Goal: Information Seeking & Learning: Learn about a topic

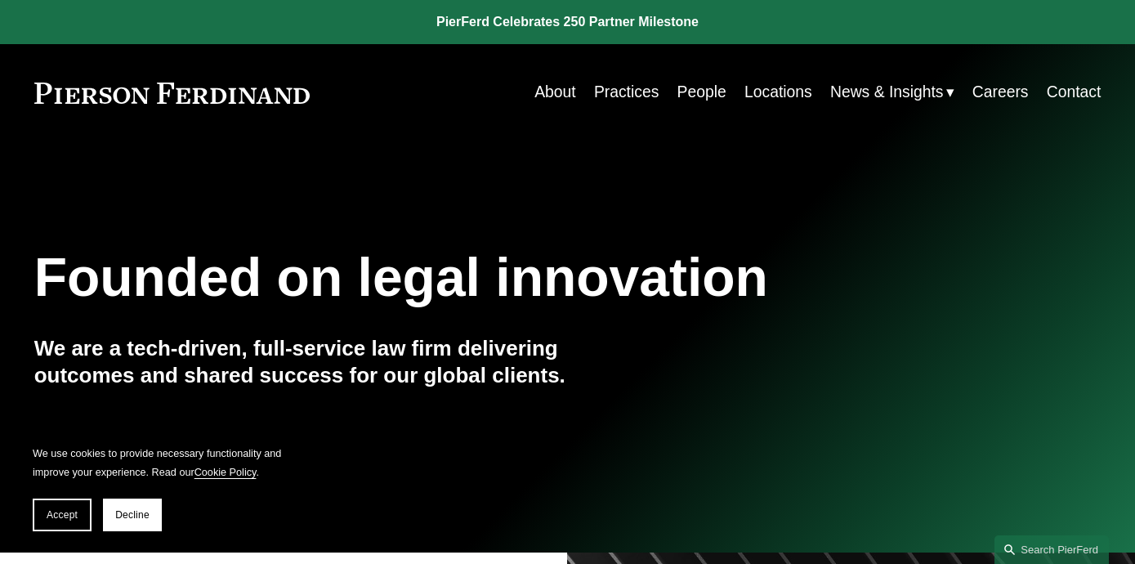
click at [702, 96] on link "People" at bounding box center [701, 93] width 49 height 32
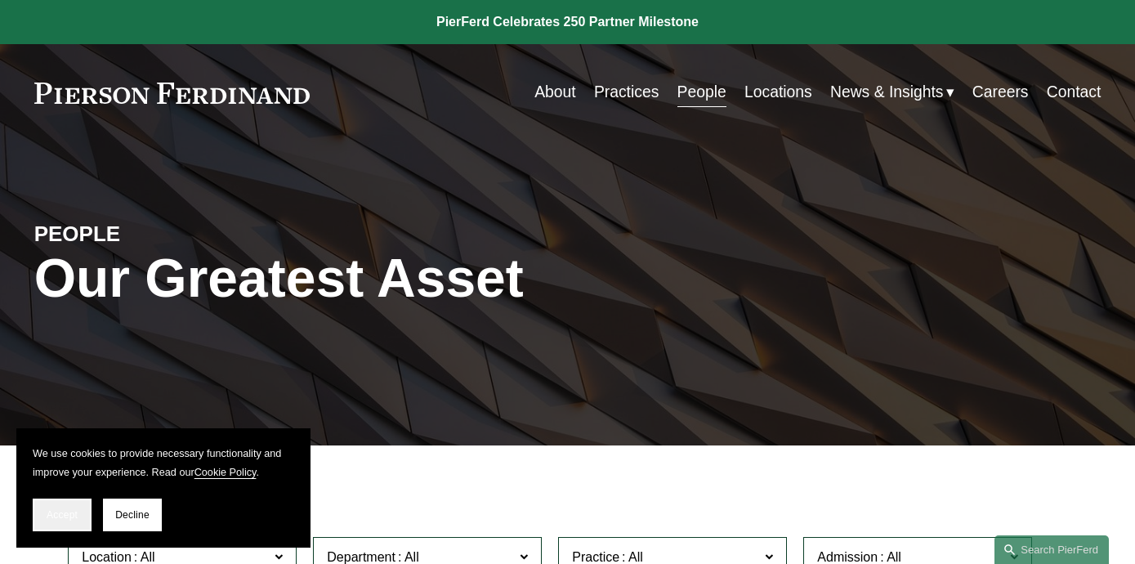
click at [62, 512] on span "Accept" at bounding box center [62, 514] width 31 height 11
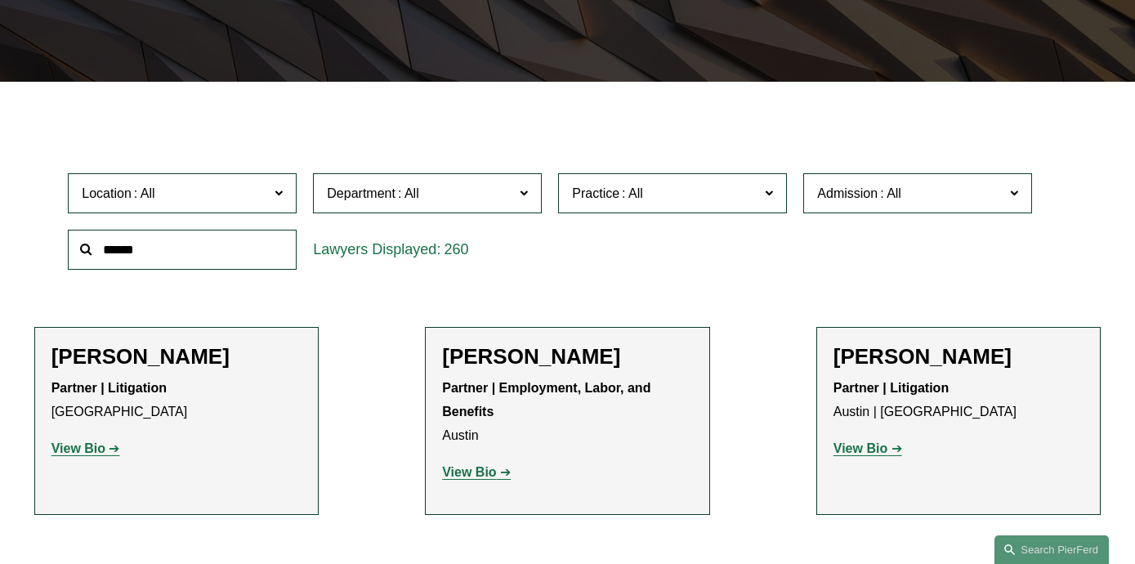
scroll to position [366, 0]
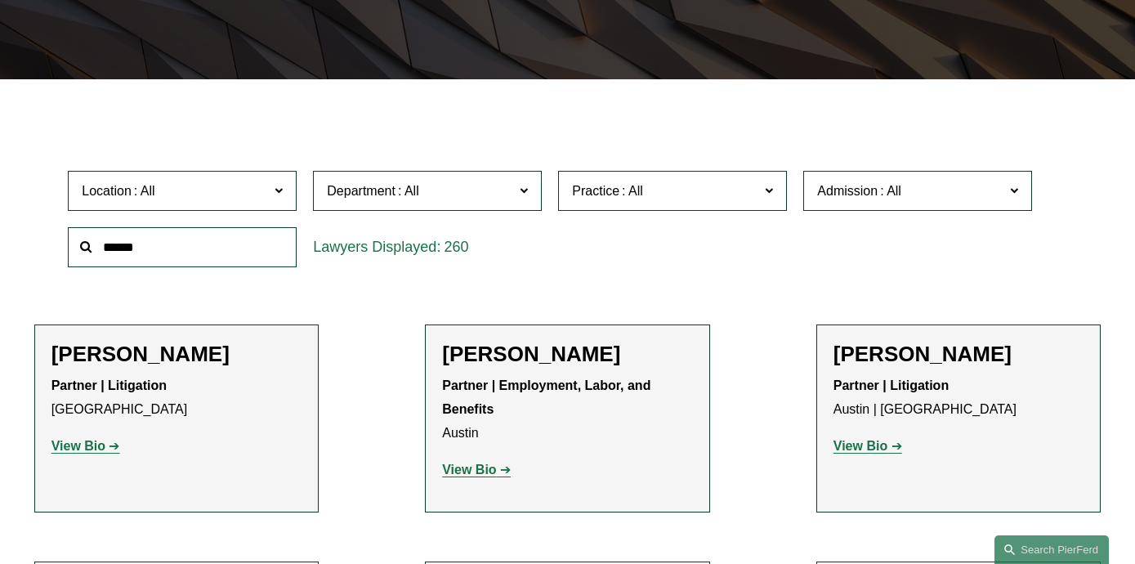
click at [209, 241] on input "text" at bounding box center [182, 247] width 229 height 40
type input "*****"
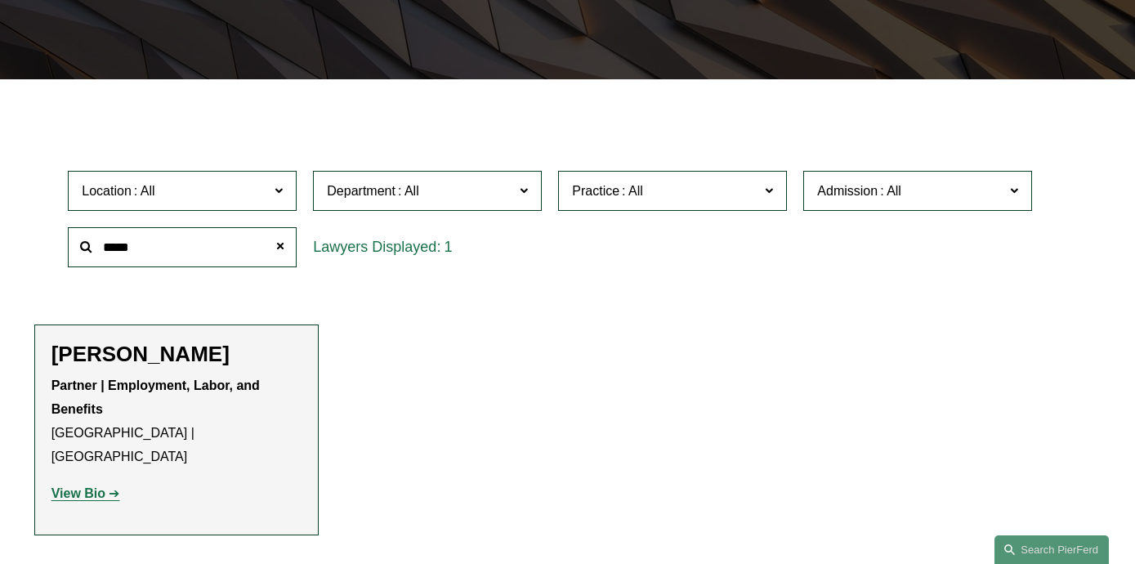
click at [90, 486] on strong "View Bio" at bounding box center [78, 493] width 54 height 14
click at [280, 246] on span at bounding box center [280, 246] width 33 height 33
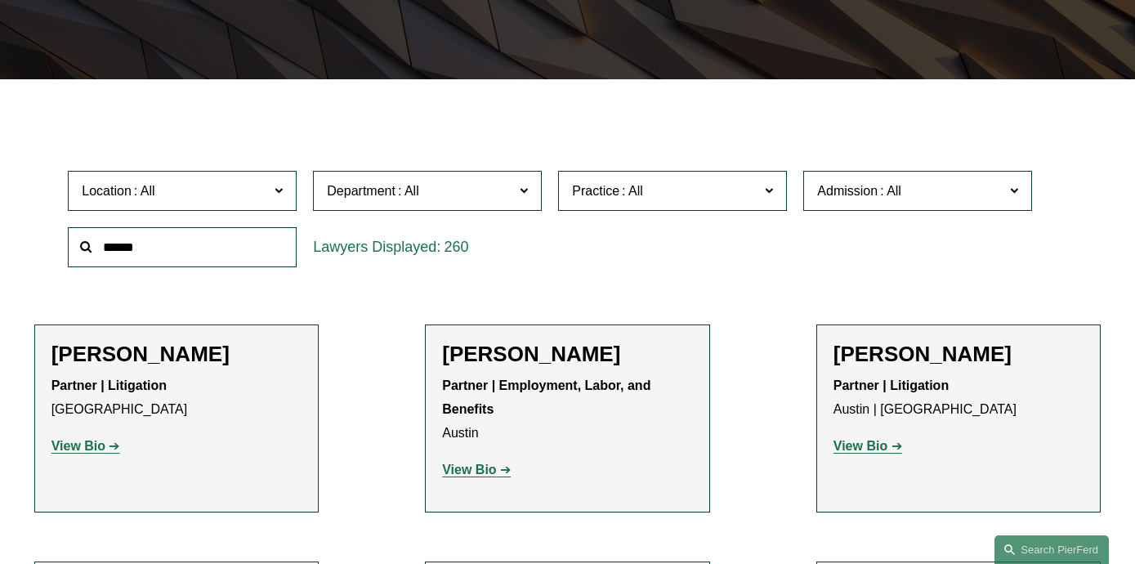
click at [277, 246] on input "text" at bounding box center [182, 247] width 229 height 40
type input "*********"
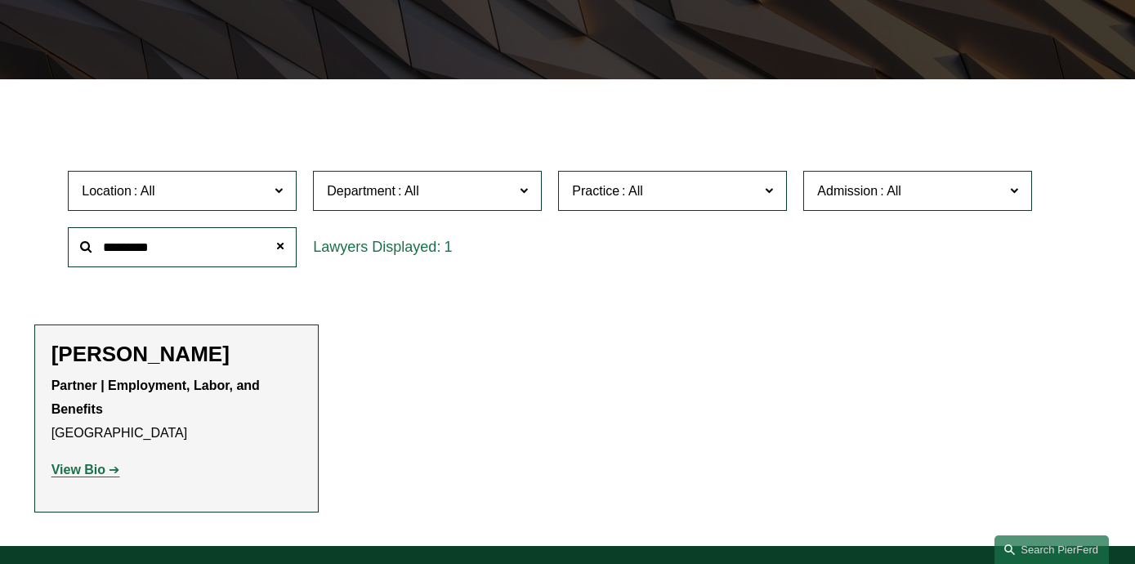
click at [92, 473] on strong "View Bio" at bounding box center [78, 469] width 54 height 14
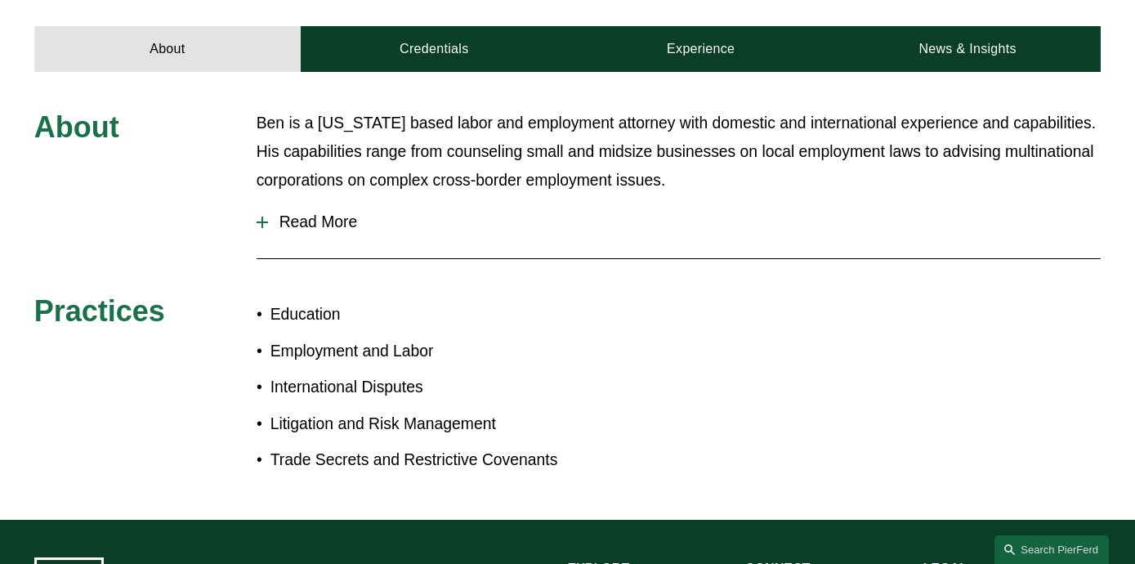
scroll to position [668, 0]
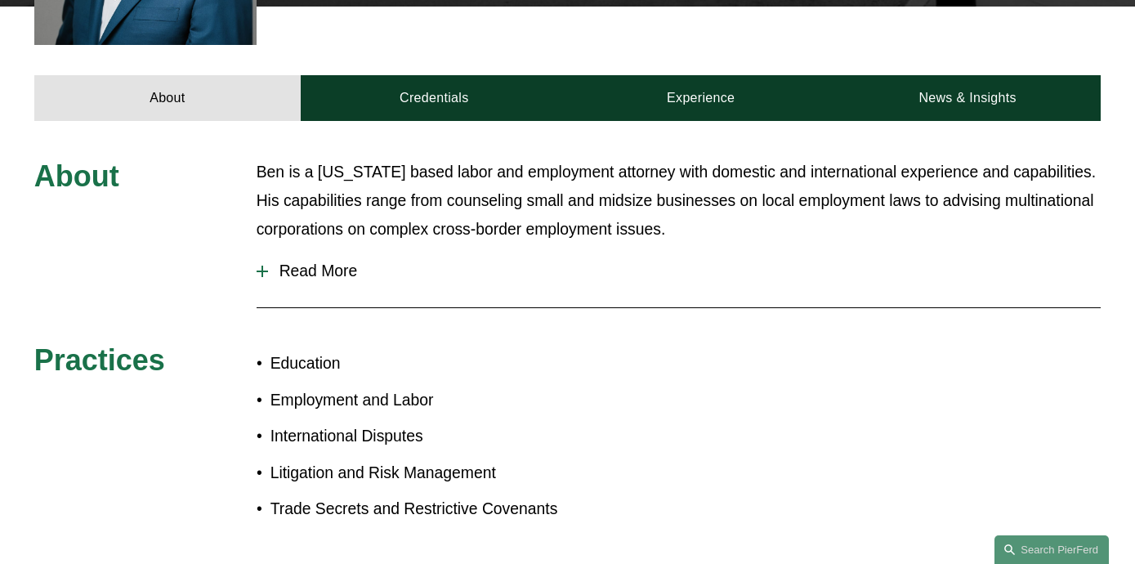
click at [345, 262] on span "Read More" at bounding box center [684, 271] width 833 height 18
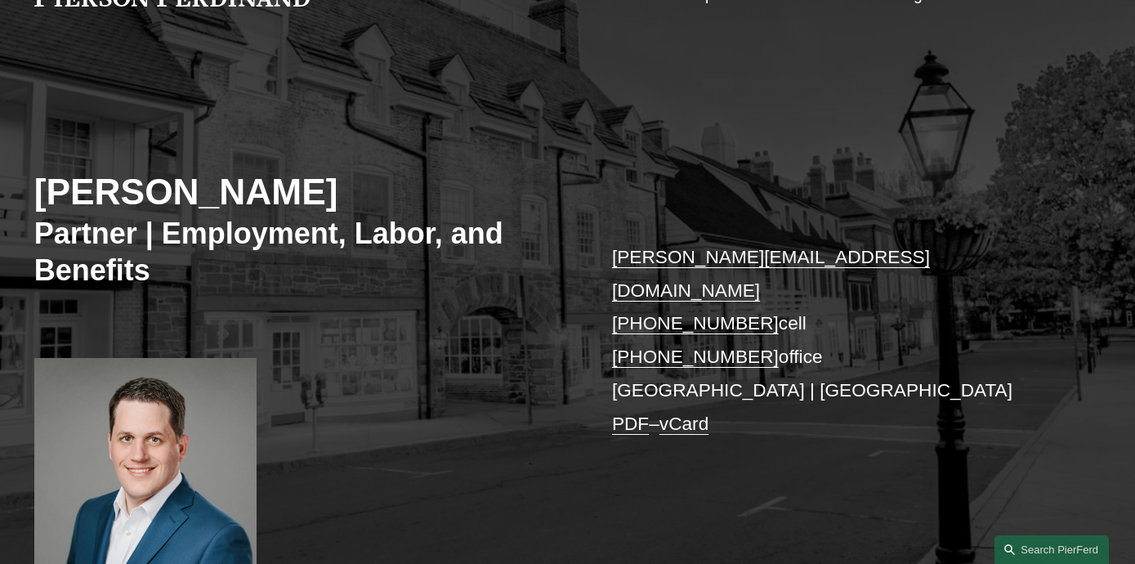
scroll to position [0, 0]
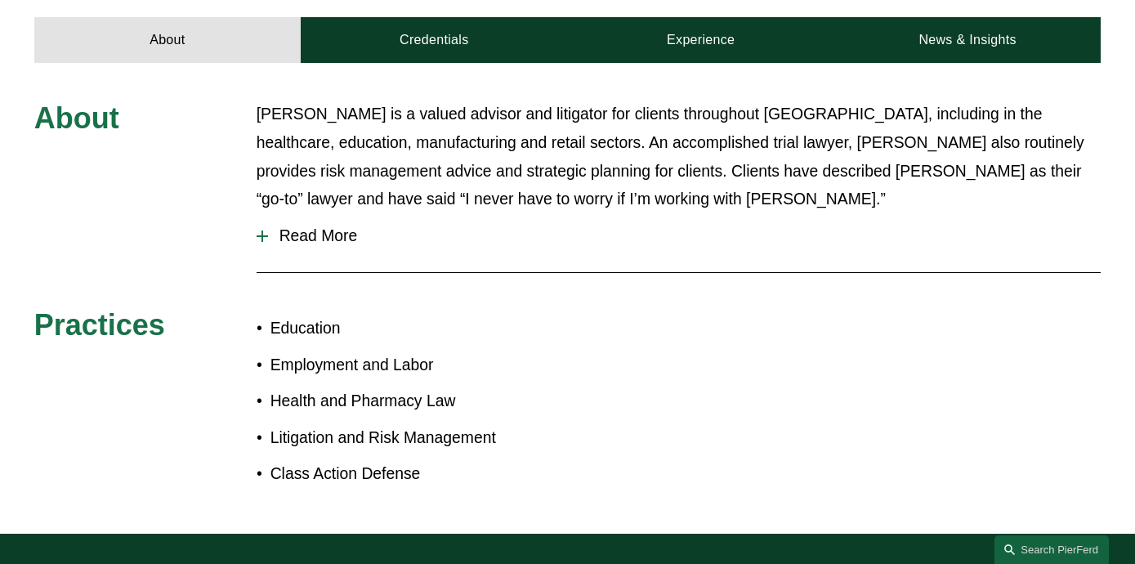
scroll to position [727, 0]
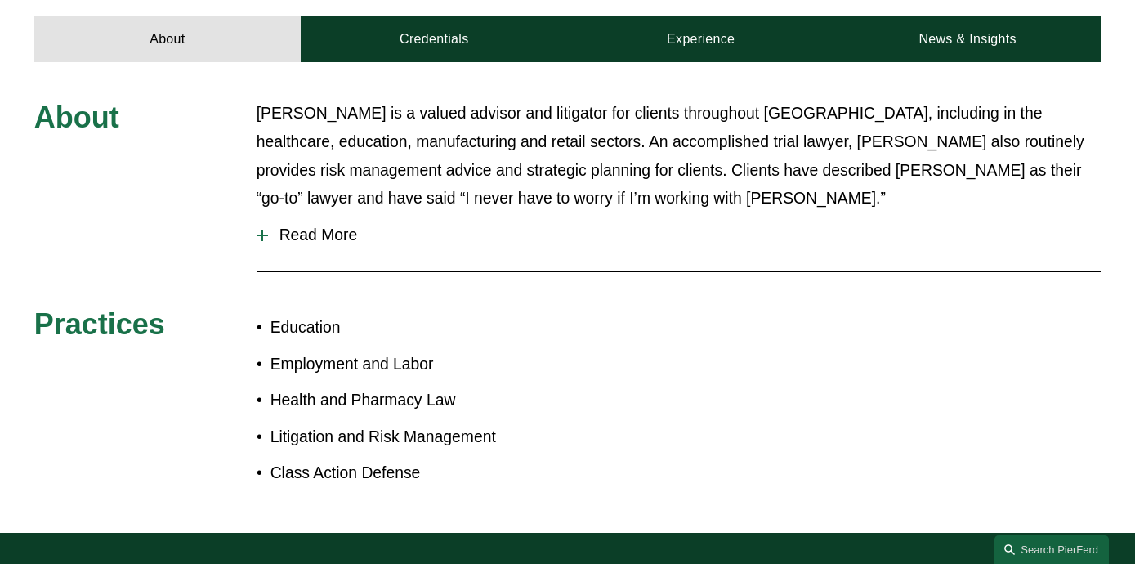
click at [321, 226] on span "Read More" at bounding box center [684, 235] width 833 height 18
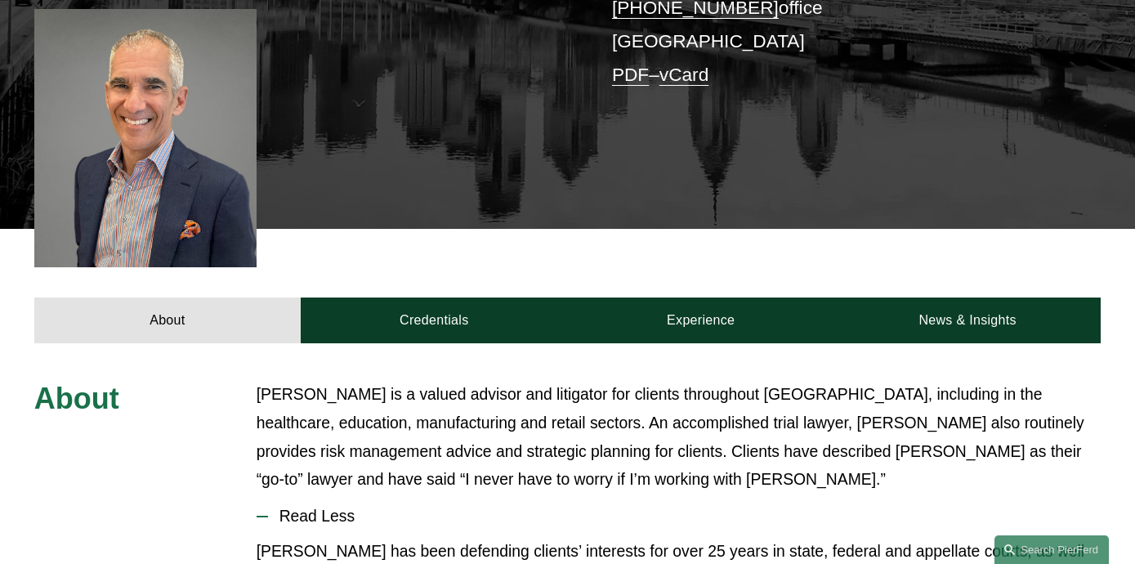
scroll to position [0, 0]
